Goal: Task Accomplishment & Management: Complete application form

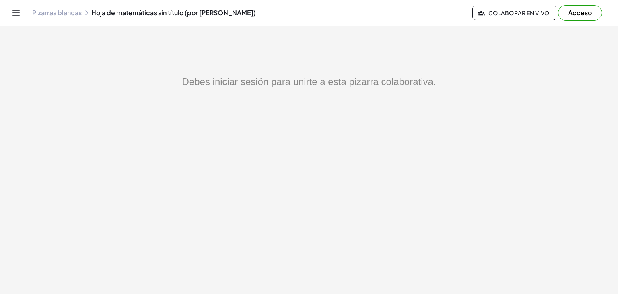
click at [567, 14] on button "Acceso" at bounding box center [580, 12] width 44 height 15
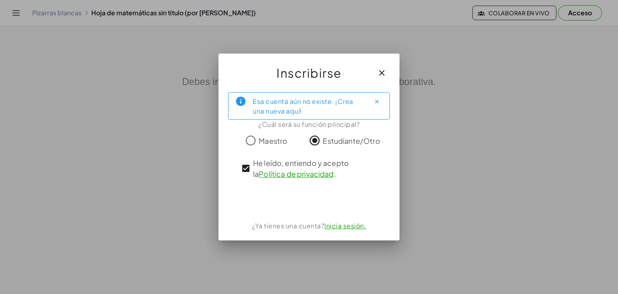
drag, startPoint x: 373, startPoint y: 103, endPoint x: 295, endPoint y: 95, distance: 78.3
drag, startPoint x: 295, startPoint y: 95, endPoint x: 265, endPoint y: 105, distance: 31.8
click at [265, 105] on div "Esa cuenta aún no existe. ¡Crea una nueva aquí!" at bounding box center [308, 106] width 111 height 20
click at [310, 107] on div "Esa cuenta aún no existe. ¡Crea una nueva aquí!" at bounding box center [308, 106] width 111 height 20
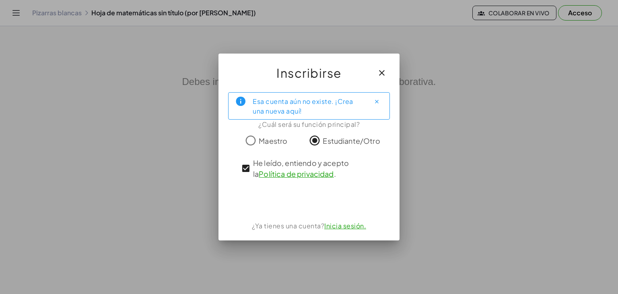
click at [310, 107] on div "Esa cuenta aún no existe. ¡Crea una nueva aquí!" at bounding box center [308, 106] width 111 height 20
click at [238, 136] on div "Maestro Estudiante/Otro" at bounding box center [309, 140] width 162 height 16
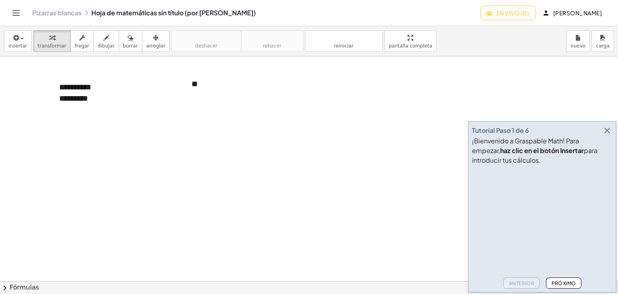
click at [536, 159] on div "¡Bienvenido a Graspable Math! Para empezar, haz clic en el botón Insertar para …" at bounding box center [542, 150] width 141 height 29
click at [531, 158] on div "¡Bienvenido a Graspable Math! Para empezar, haz clic en el botón Insertar para …" at bounding box center [542, 150] width 141 height 29
click at [607, 127] on icon "button" at bounding box center [607, 130] width 10 height 10
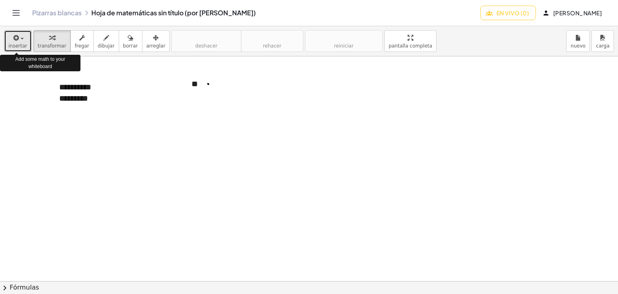
click at [19, 39] on span "button" at bounding box center [20, 39] width 2 height 6
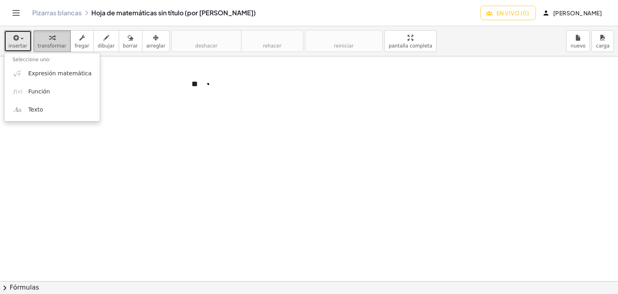
click at [49, 42] on icon "button" at bounding box center [52, 38] width 6 height 10
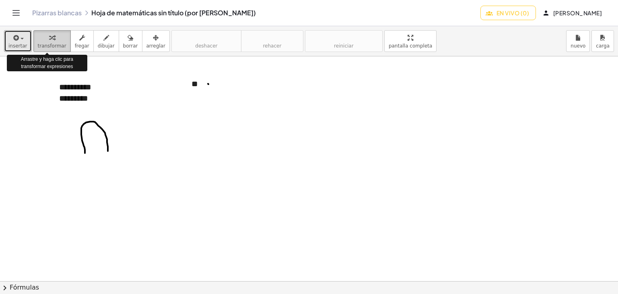
click at [49, 41] on icon "button" at bounding box center [52, 38] width 6 height 10
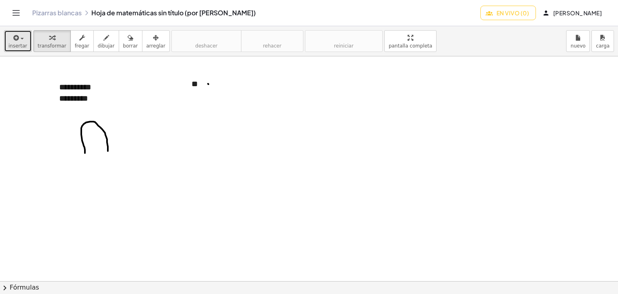
click at [14, 39] on icon "button" at bounding box center [15, 38] width 7 height 10
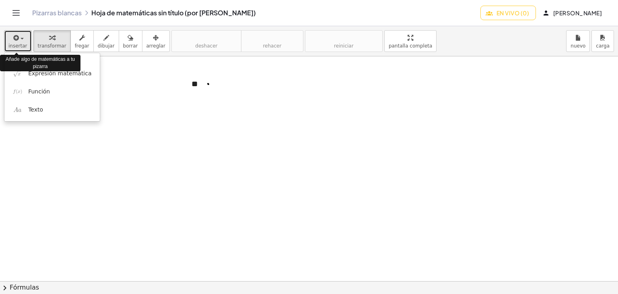
click at [17, 36] on icon "button" at bounding box center [15, 38] width 7 height 10
